Goal: Transaction & Acquisition: Subscribe to service/newsletter

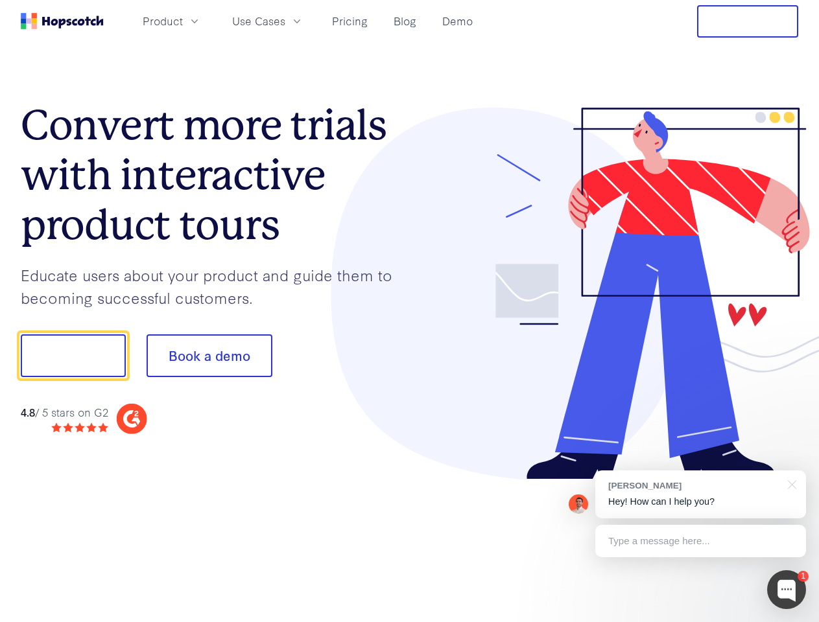
click at [410, 311] on div at bounding box center [604, 294] width 389 height 373
click at [183, 21] on span "Product" at bounding box center [163, 21] width 40 height 16
click at [285, 21] on span "Use Cases" at bounding box center [258, 21] width 53 height 16
click at [747, 21] on button "Free Trial" at bounding box center [747, 21] width 101 height 32
click at [73, 356] on button "Show me!" at bounding box center [73, 355] width 105 height 43
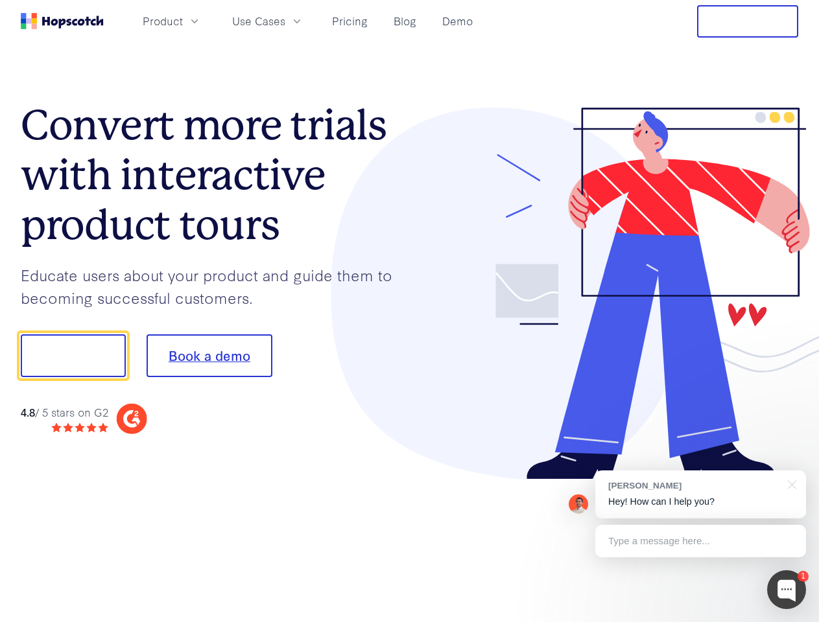
click at [209, 356] on button "Book a demo" at bounding box center [209, 355] width 126 height 43
click at [786, 590] on div at bounding box center [786, 589] width 39 height 39
click at [700, 494] on div "[PERSON_NAME] Hey! How can I help you?" at bounding box center [700, 495] width 211 height 48
click at [789, 483] on div at bounding box center [684, 354] width 243 height 432
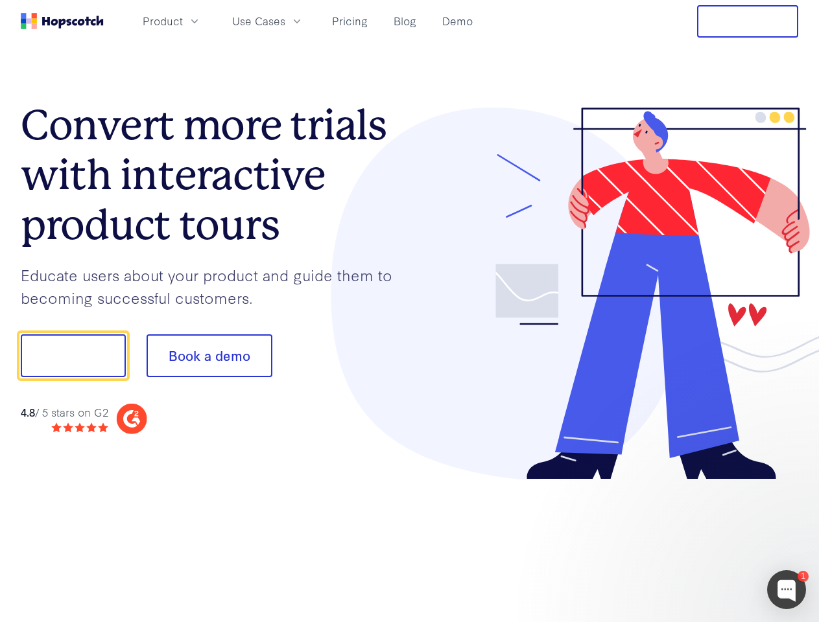
click at [700, 541] on div at bounding box center [684, 441] width 243 height 259
